Goal: Find specific page/section: Find specific page/section

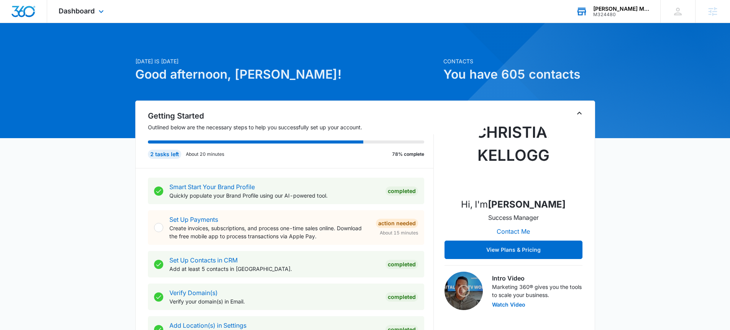
click at [627, 10] on div "[PERSON_NAME] Mobile Cleaning" at bounding box center [621, 9] width 56 height 6
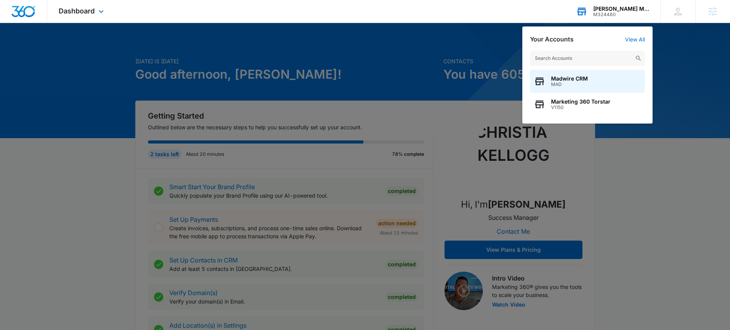
click at [627, 10] on div "[PERSON_NAME] Mobile Cleaning" at bounding box center [621, 9] width 56 height 6
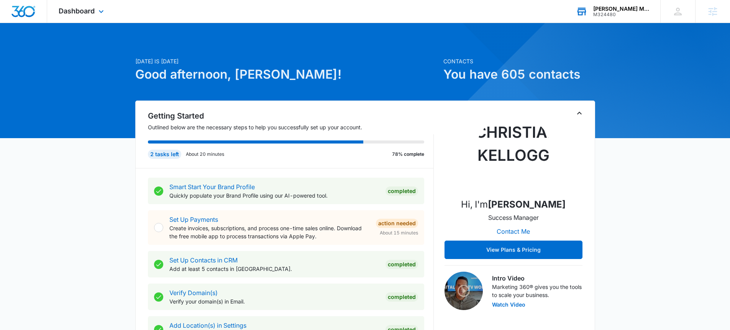
click at [627, 10] on div "[PERSON_NAME] Mobile Cleaning" at bounding box center [621, 9] width 56 height 6
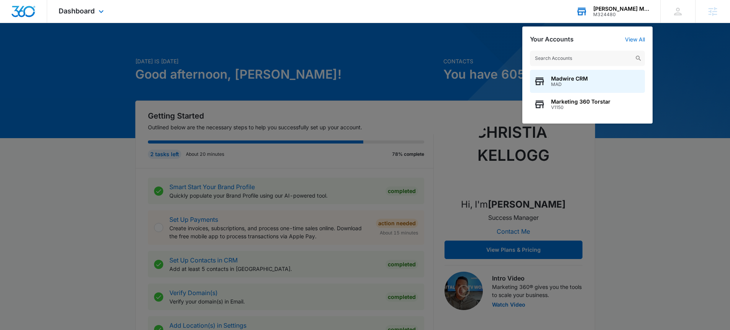
click at [627, 10] on div "[PERSON_NAME] Mobile Cleaning" at bounding box center [621, 9] width 56 height 6
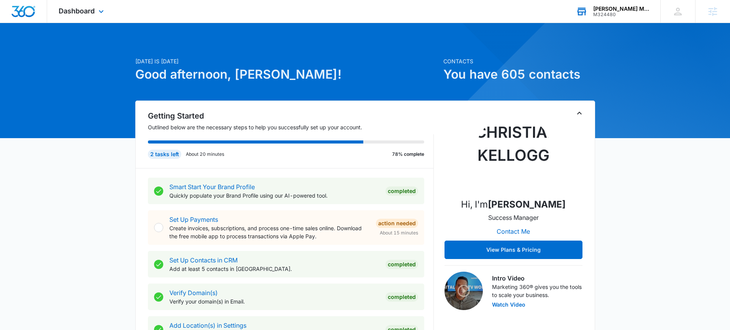
click at [627, 10] on div "[PERSON_NAME] Mobile Cleaning" at bounding box center [621, 9] width 56 height 6
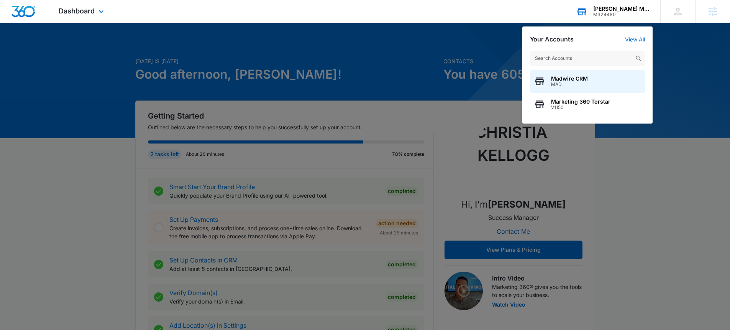
click at [583, 62] on input "text" at bounding box center [587, 58] width 115 height 15
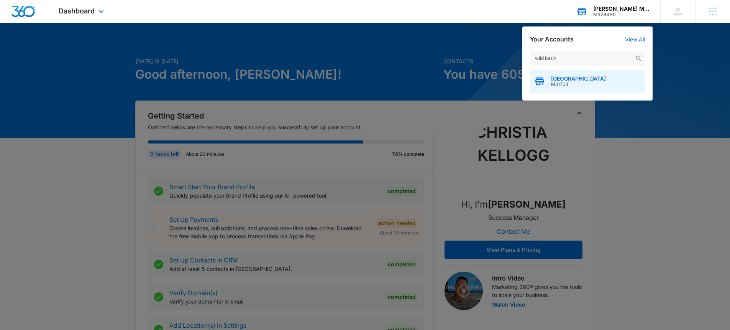
type input "wild basin"
click at [579, 77] on span "[GEOGRAPHIC_DATA]" at bounding box center [578, 78] width 55 height 6
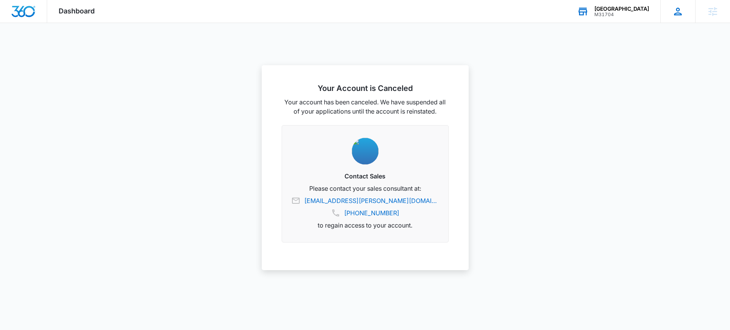
scroll to position [344, 0]
click at [648, 17] on div "[GEOGRAPHIC_DATA] M31704 Your Accounts View All" at bounding box center [613, 11] width 95 height 23
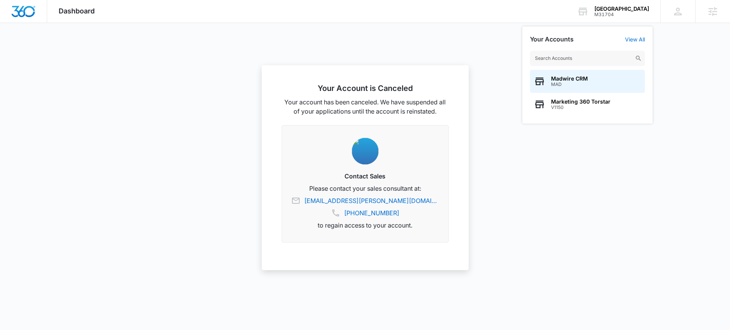
click at [618, 52] on input "text" at bounding box center [587, 58] width 115 height 15
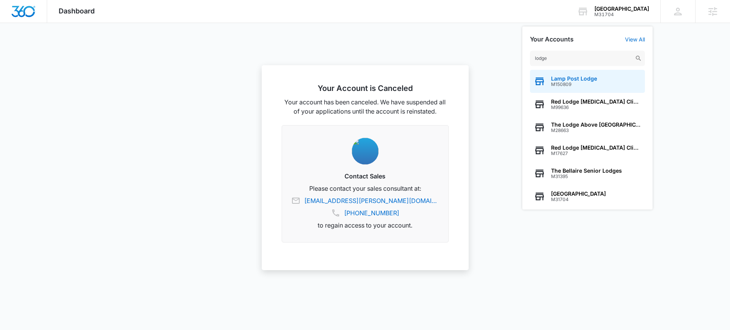
type input "lodge"
click at [585, 82] on span "M150809" at bounding box center [574, 84] width 46 height 5
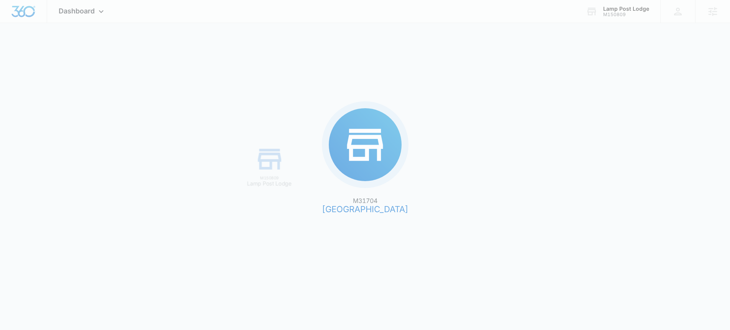
scroll to position [0, 0]
